Goal: Obtain resource: Obtain resource

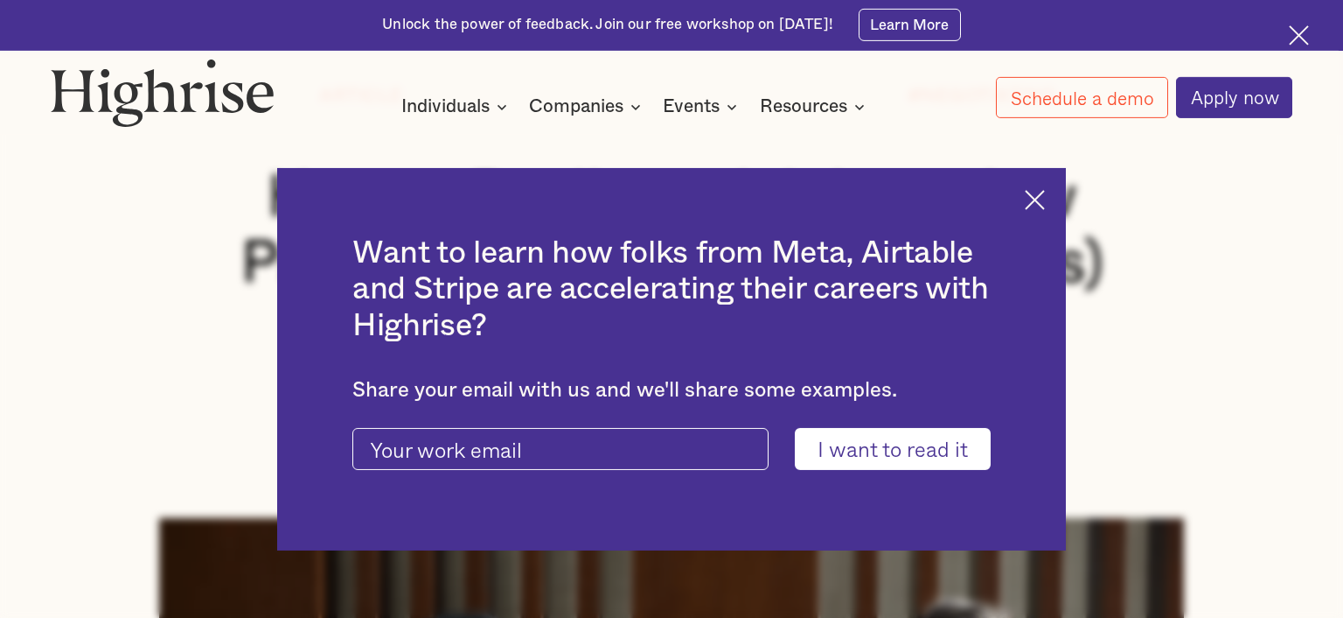
scroll to position [276, 0]
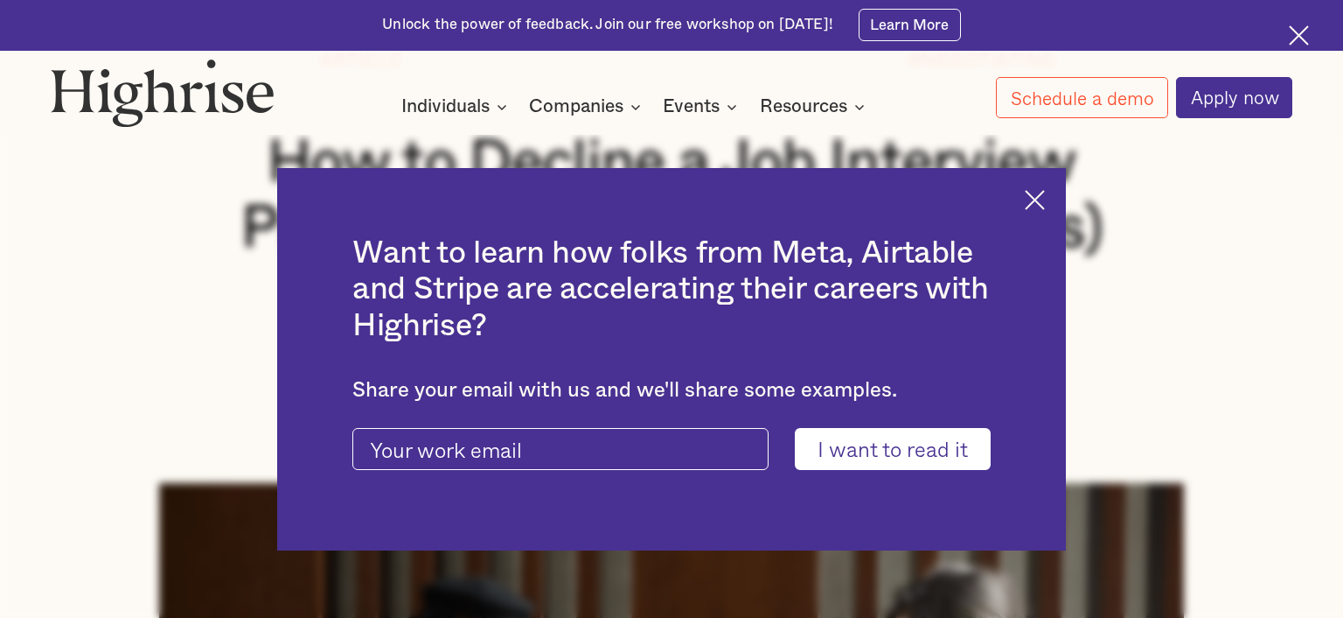
click at [1035, 205] on img at bounding box center [1035, 200] width 20 height 20
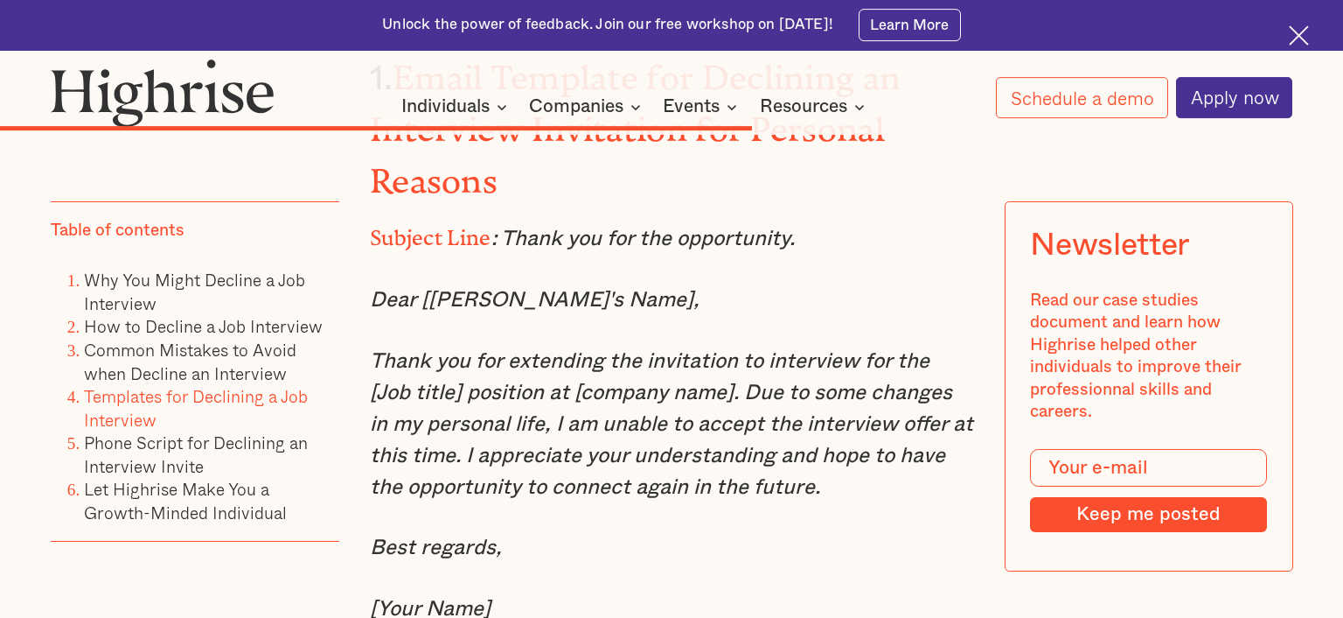
scroll to position [9144, 0]
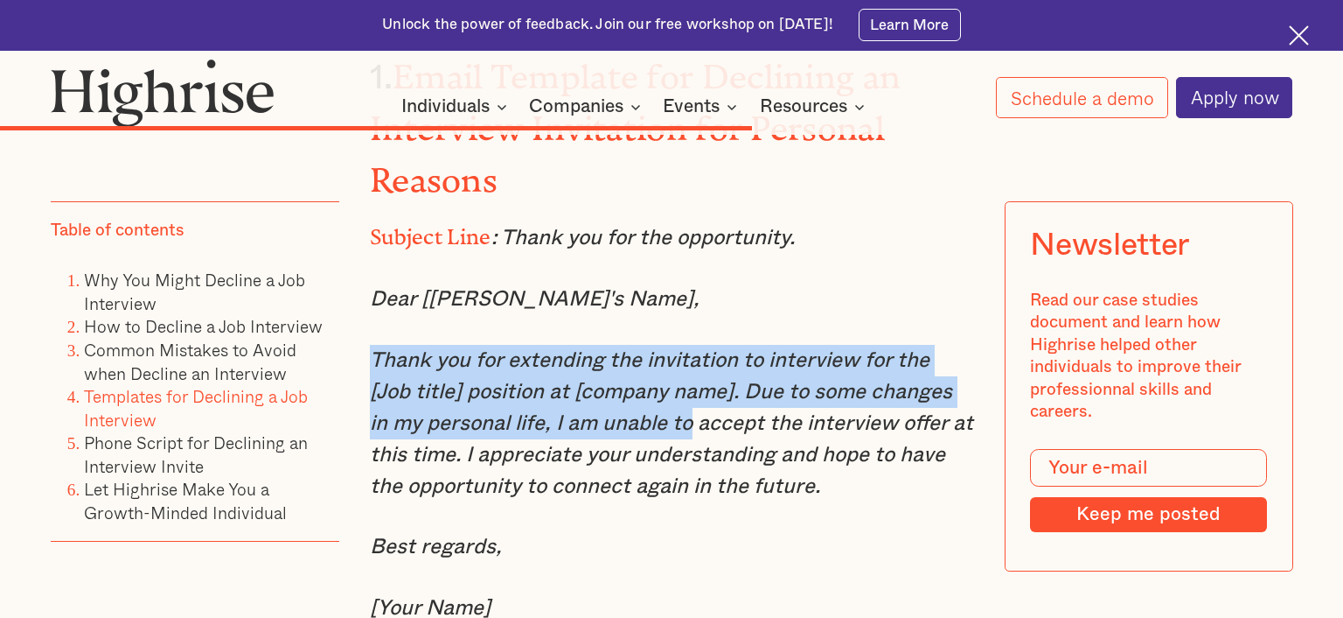
drag, startPoint x: 373, startPoint y: 206, endPoint x: 635, endPoint y: 280, distance: 272.5
click at [635, 350] on em "Thank you for extending the invitation to interview for the [Job title] positio…" at bounding box center [672, 423] width 604 height 147
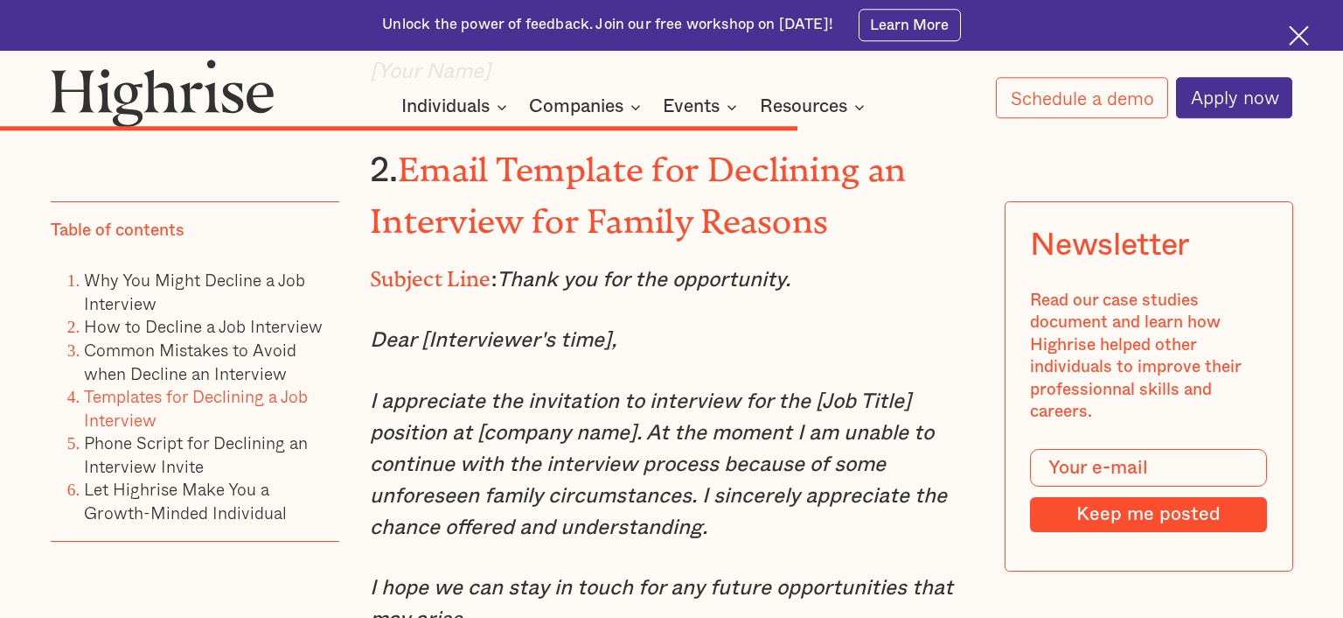
scroll to position [9698, 0]
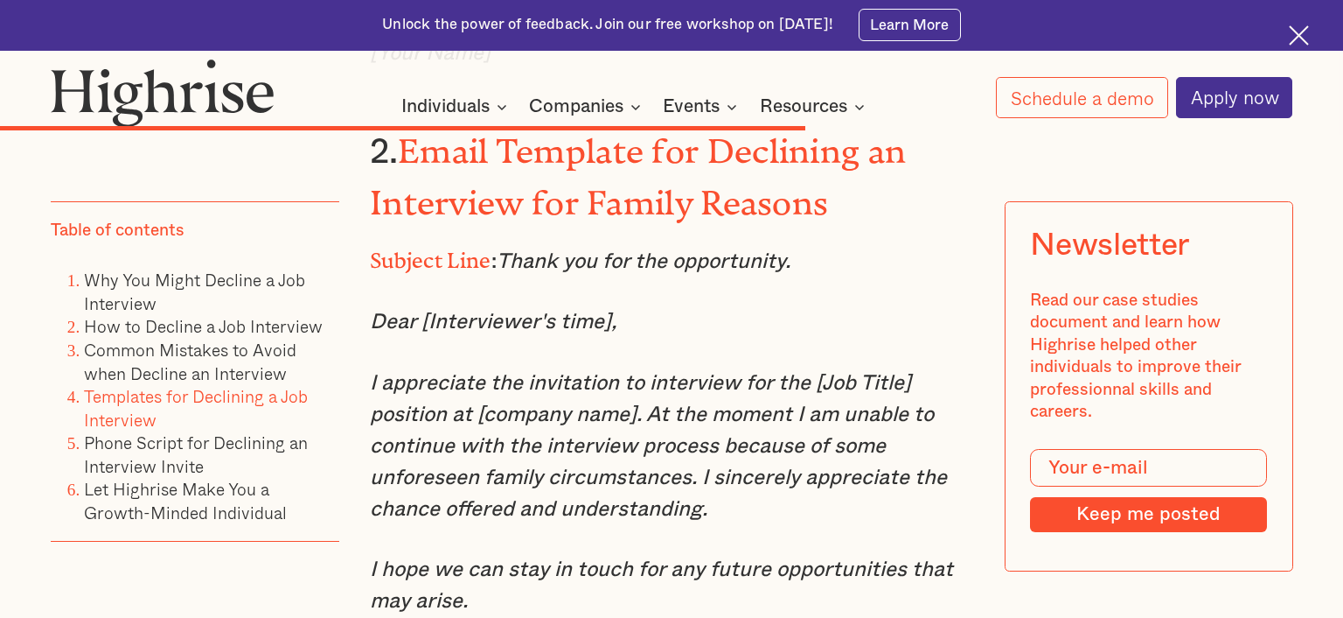
click at [375, 373] on em "I appreciate the invitation to interview for the [Job Title] position at [compa…" at bounding box center [658, 446] width 577 height 147
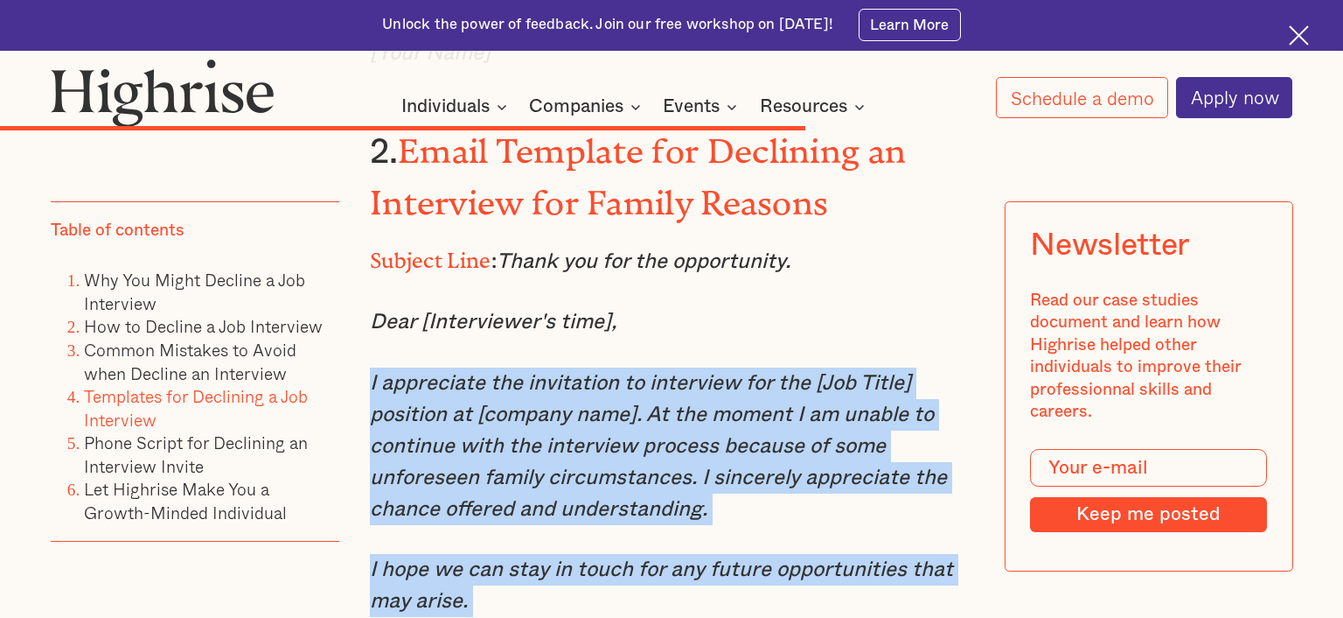
drag, startPoint x: 371, startPoint y: 216, endPoint x: 562, endPoint y: 498, distance: 340.1
copy div "I appreciate the invitation to interview for the [Job Title] position at [compa…"
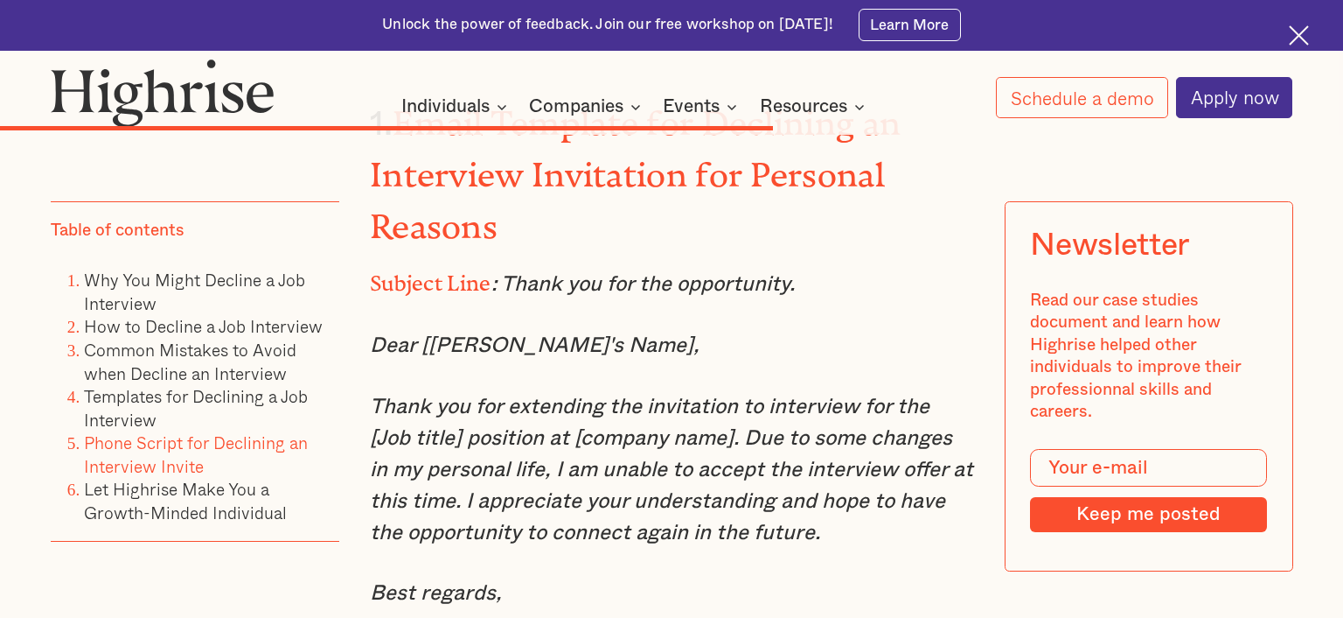
scroll to position [8959, 0]
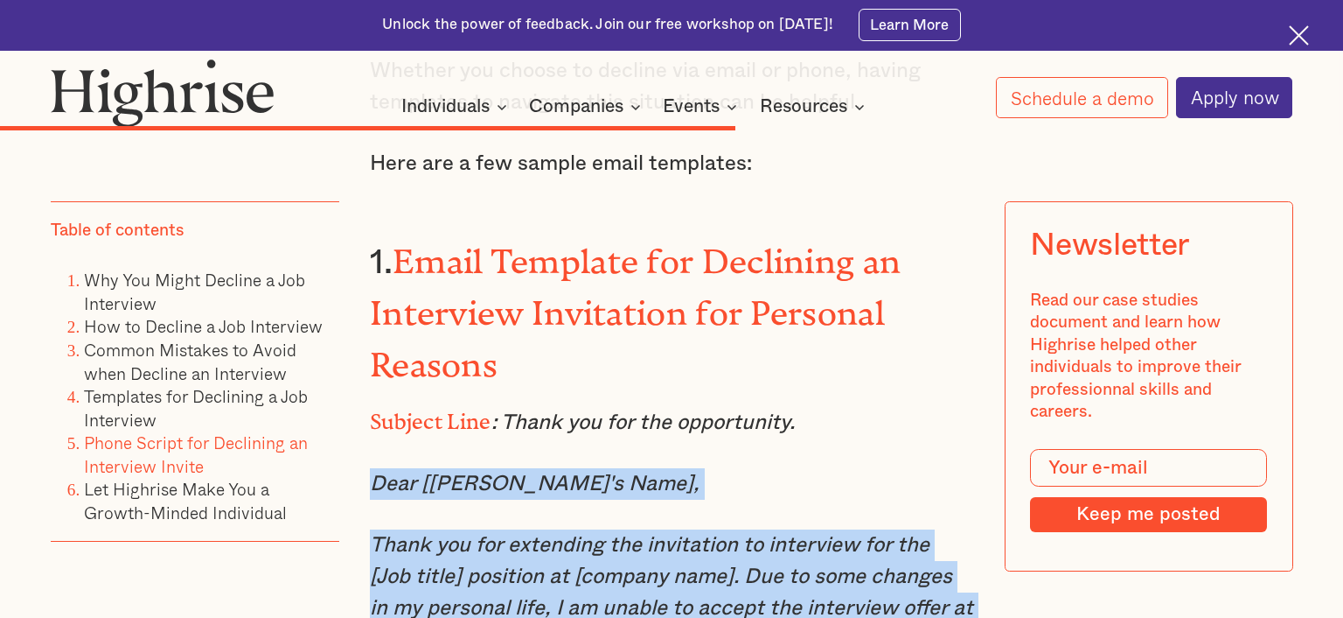
drag, startPoint x: 370, startPoint y: 340, endPoint x: 803, endPoint y: 518, distance: 467.9
copy div "Dear [[PERSON_NAME]'s Name], Thank you for extending the invitation to intervie…"
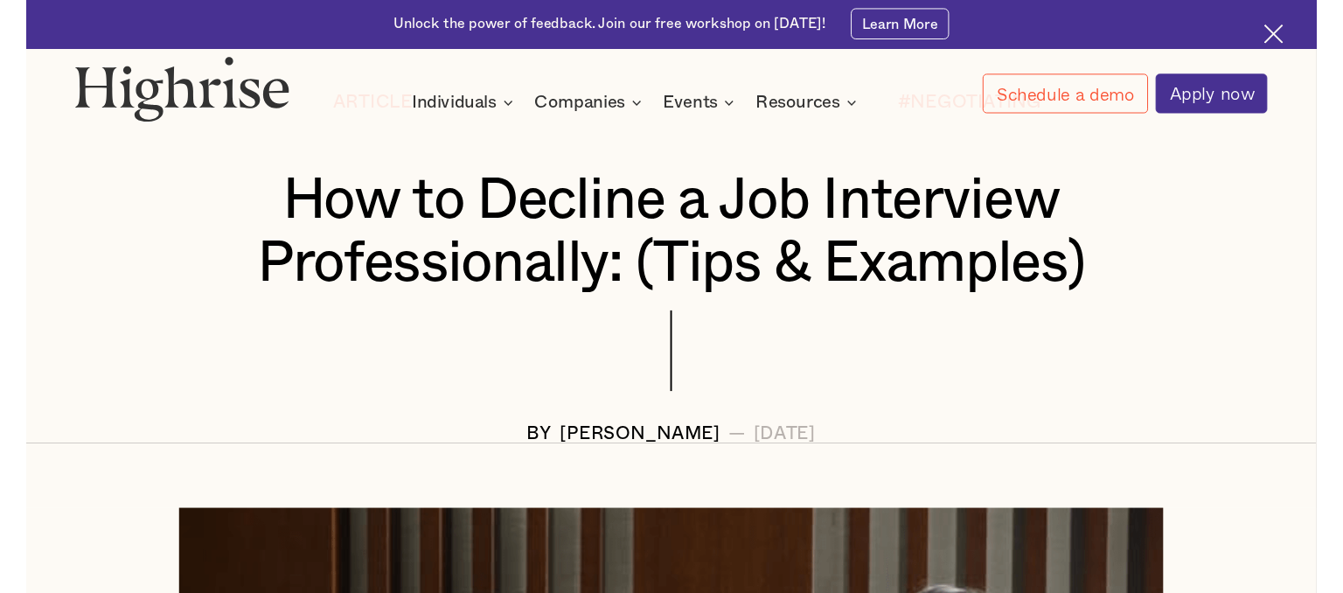
scroll to position [92, 0]
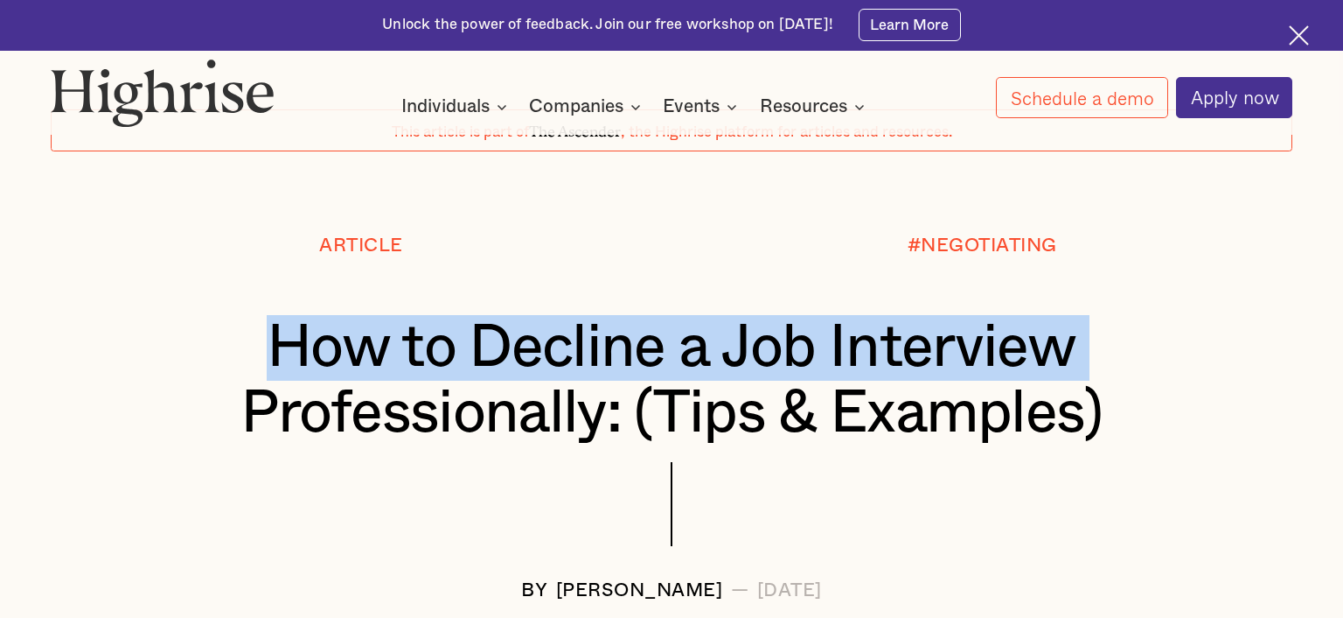
drag, startPoint x: 276, startPoint y: 345, endPoint x: 1145, endPoint y: 331, distance: 869.5
click at [1145, 331] on h1 "How to Decline a Job Interview Professionally: (Tips & Examples)" at bounding box center [672, 380] width 1140 height 131
copy h1 "How to Decline a Job Interview"
